Goal: Book appointment/travel/reservation

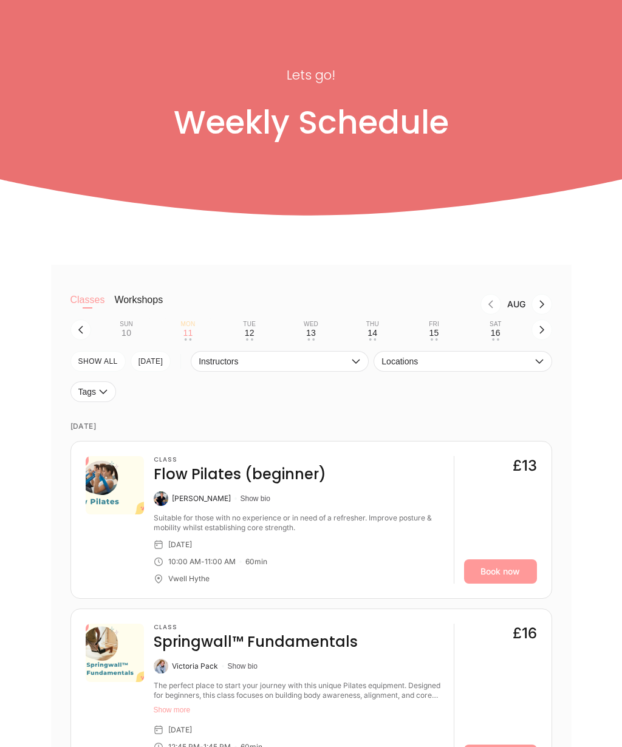
scroll to position [83, 0]
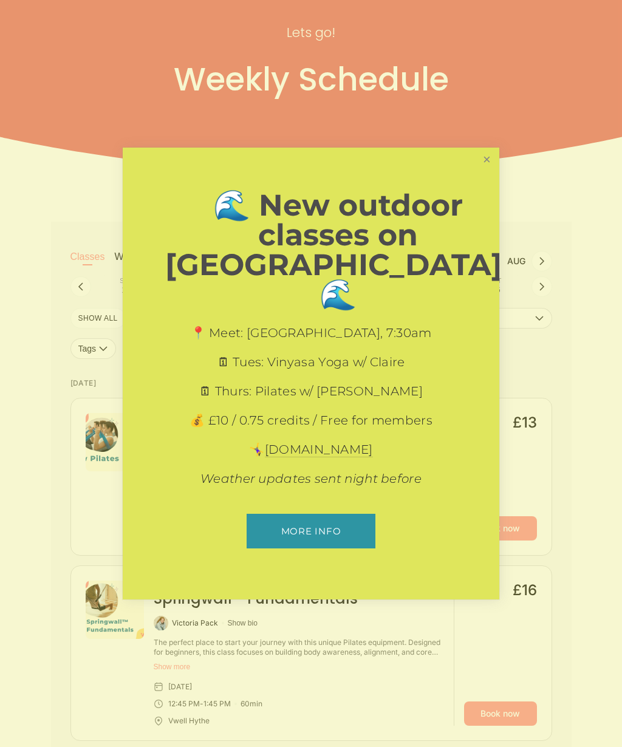
click at [489, 171] on link "Close" at bounding box center [486, 159] width 21 height 21
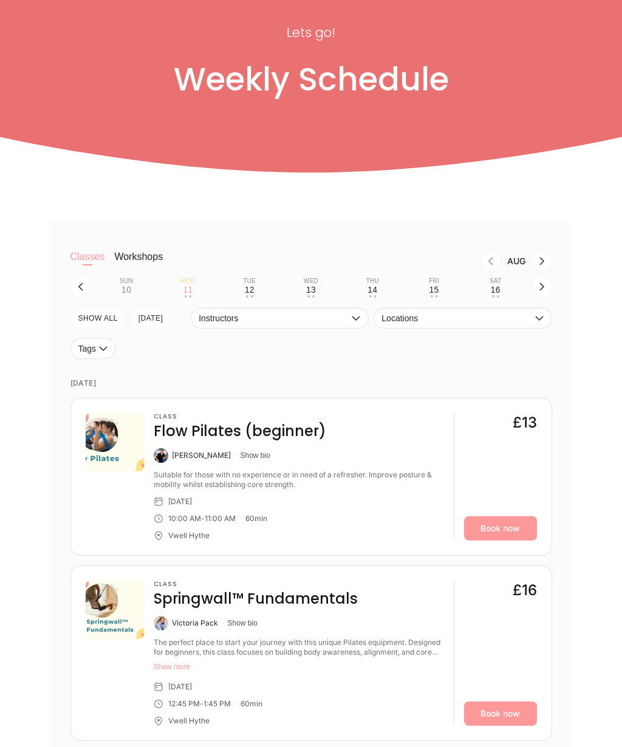
click at [545, 291] on icon "button" at bounding box center [542, 287] width 10 height 10
click at [538, 291] on icon "button" at bounding box center [542, 287] width 10 height 10
click at [79, 297] on button "button" at bounding box center [80, 286] width 21 height 21
click at [78, 291] on icon "button" at bounding box center [81, 287] width 10 height 10
click at [538, 291] on icon "button" at bounding box center [542, 287] width 10 height 10
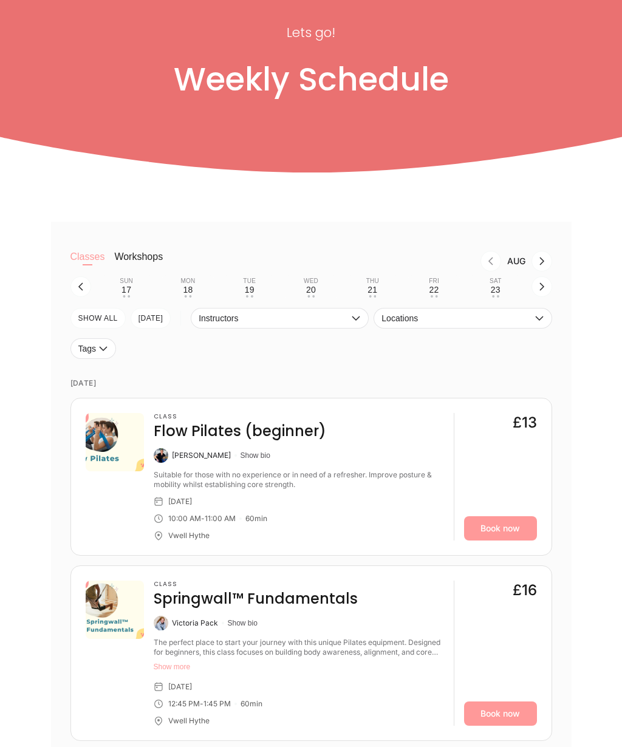
click at [128, 294] on div "17" at bounding box center [126, 290] width 10 height 10
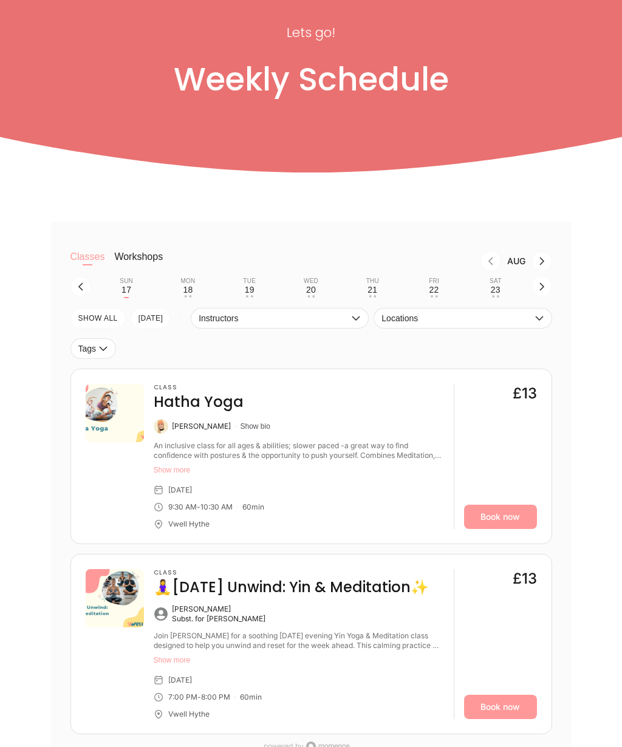
click at [537, 323] on icon "button" at bounding box center [539, 318] width 10 height 10
click at [461, 356] on li "Vwell Hythe" at bounding box center [462, 345] width 177 height 22
click at [339, 323] on span "Instructors" at bounding box center [274, 318] width 150 height 10
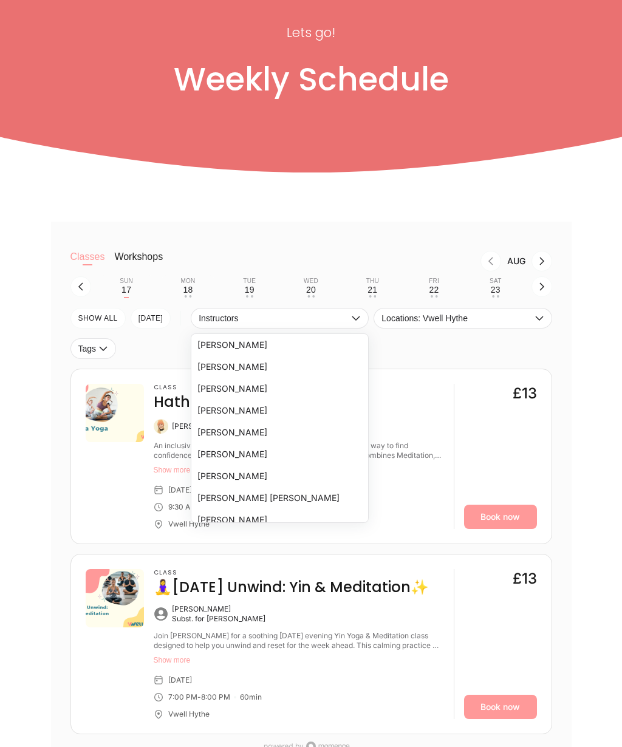
click at [356, 323] on icon "button" at bounding box center [356, 318] width 10 height 10
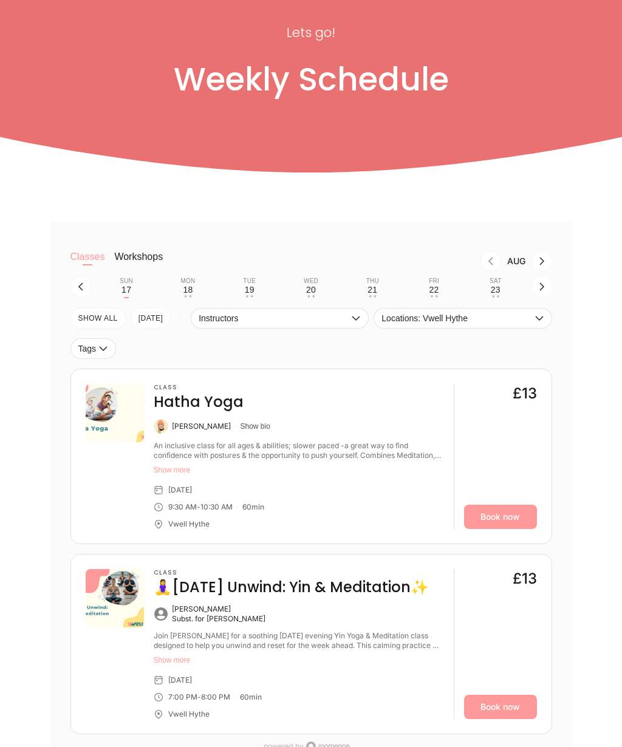
click at [109, 328] on button "SHOW All" at bounding box center [97, 318] width 55 height 21
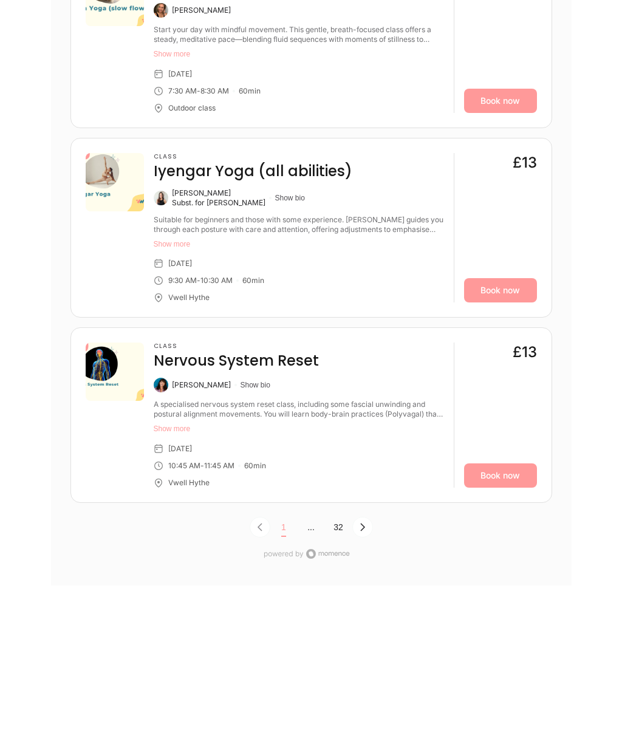
scroll to position [3702, 0]
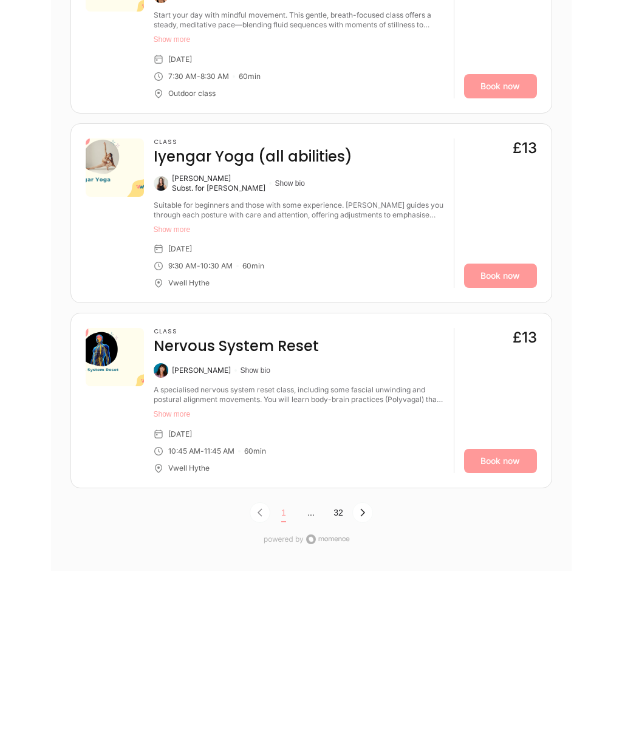
click at [364, 508] on icon "Next Page, Page 0" at bounding box center [363, 513] width 10 height 10
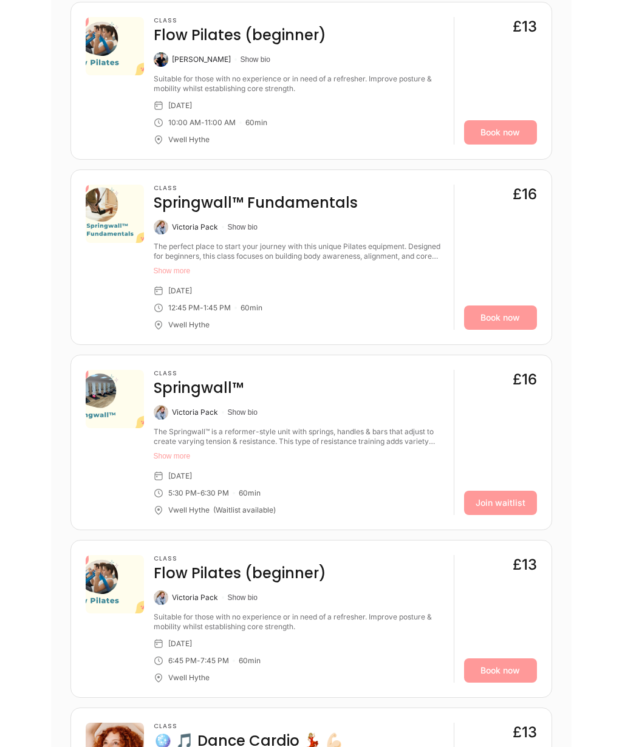
scroll to position [3299, 0]
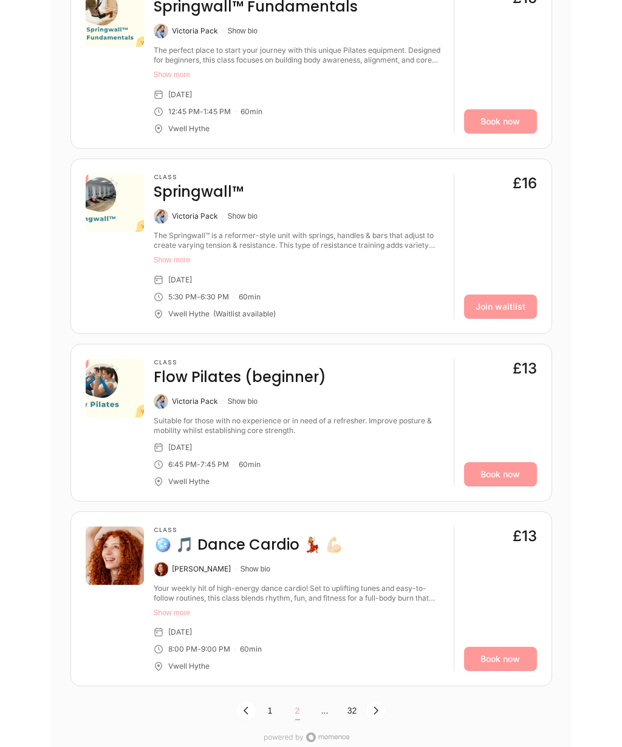
scroll to position [3495, 0]
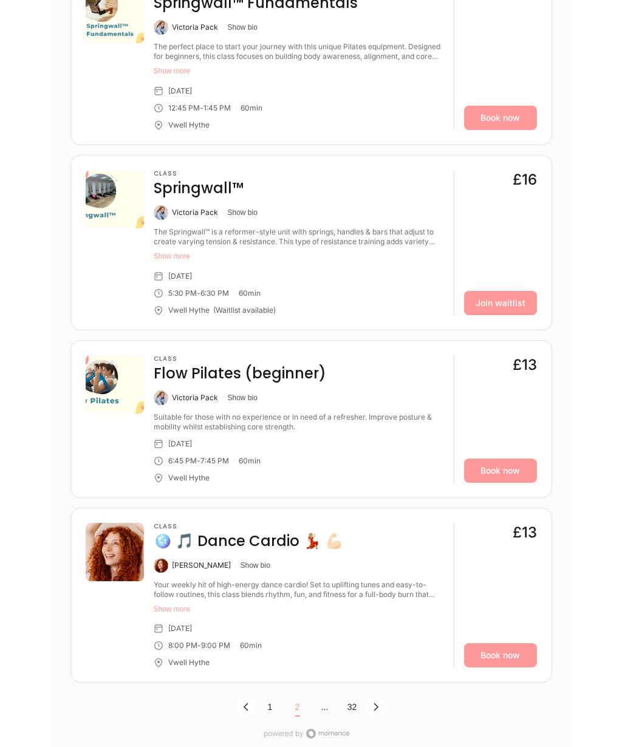
click at [157, 262] on button "Show more" at bounding box center [299, 257] width 290 height 10
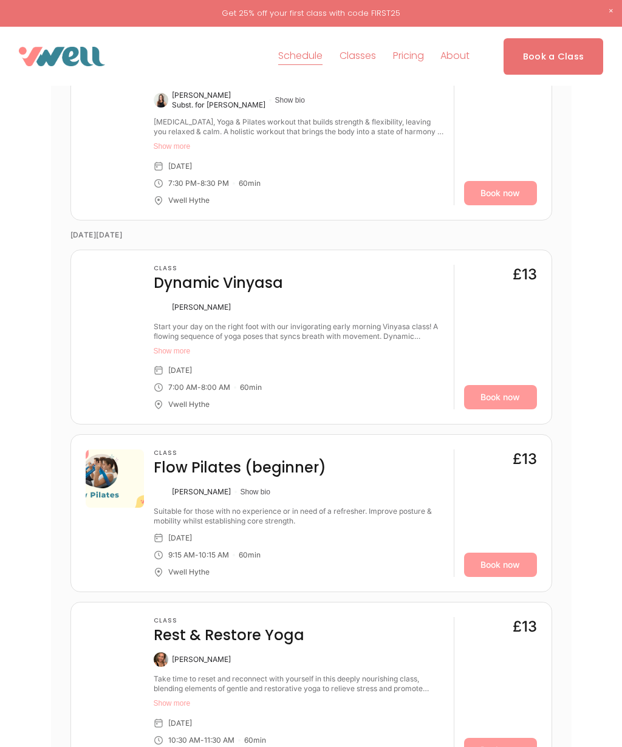
scroll to position [796, 0]
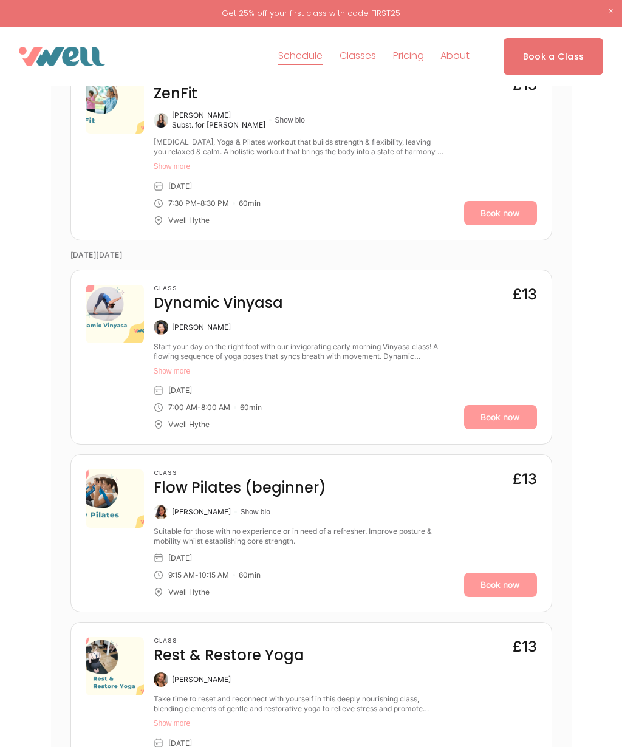
click at [0, 0] on div at bounding box center [0, 0] width 0 height 0
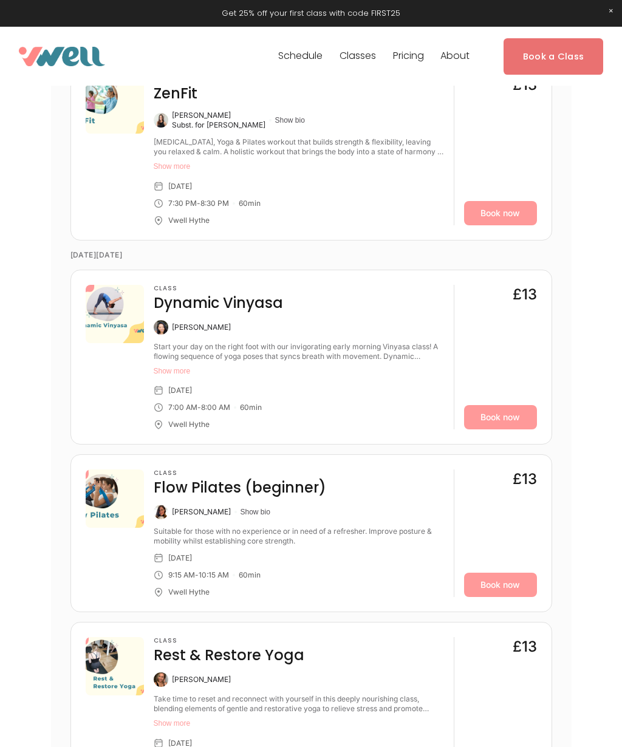
click at [350, 321] on link "Folder: Classes" at bounding box center [311, 323] width 186 height 37
click at [334, 310] on link "Pilates" at bounding box center [311, 304] width 118 height 37
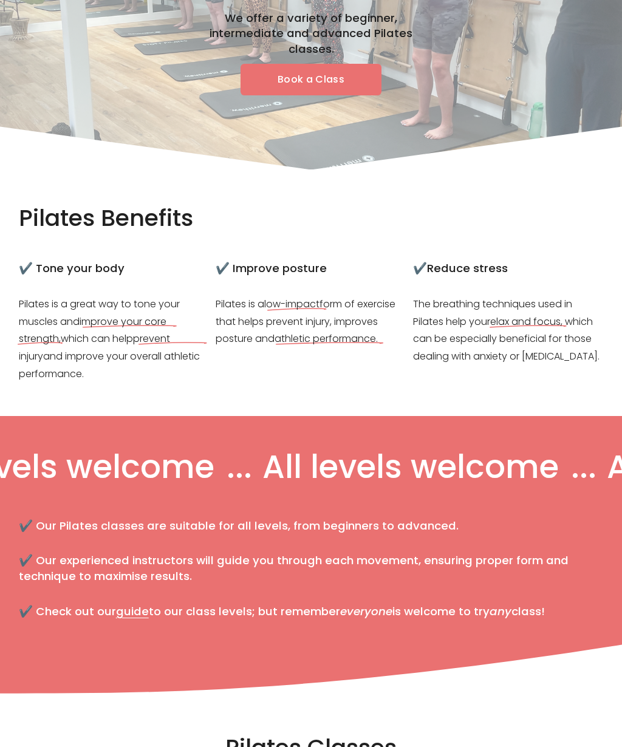
scroll to position [152, 0]
